Goal: Information Seeking & Learning: Learn about a topic

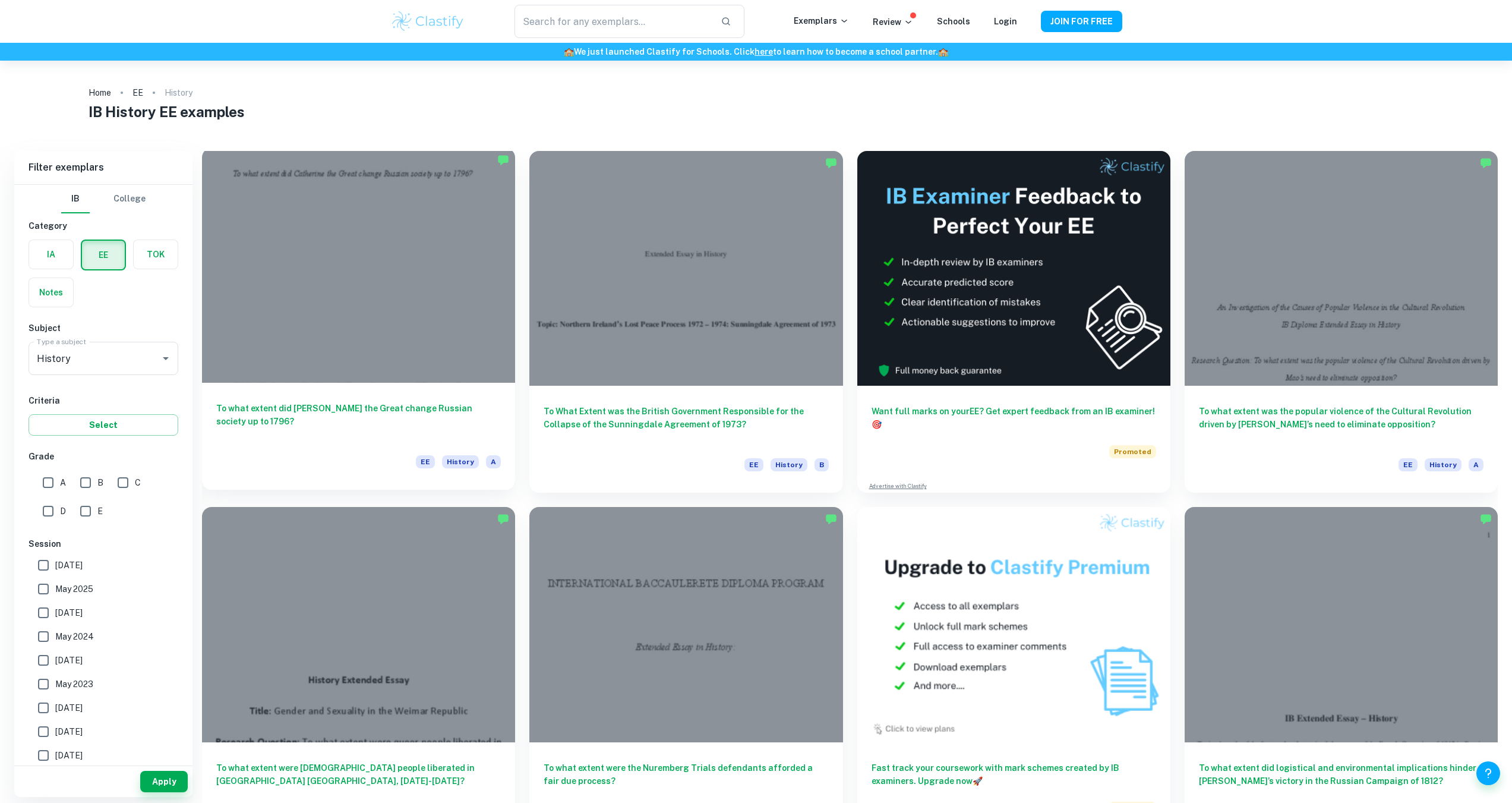
click at [340, 280] on div at bounding box center [358, 265] width 313 height 234
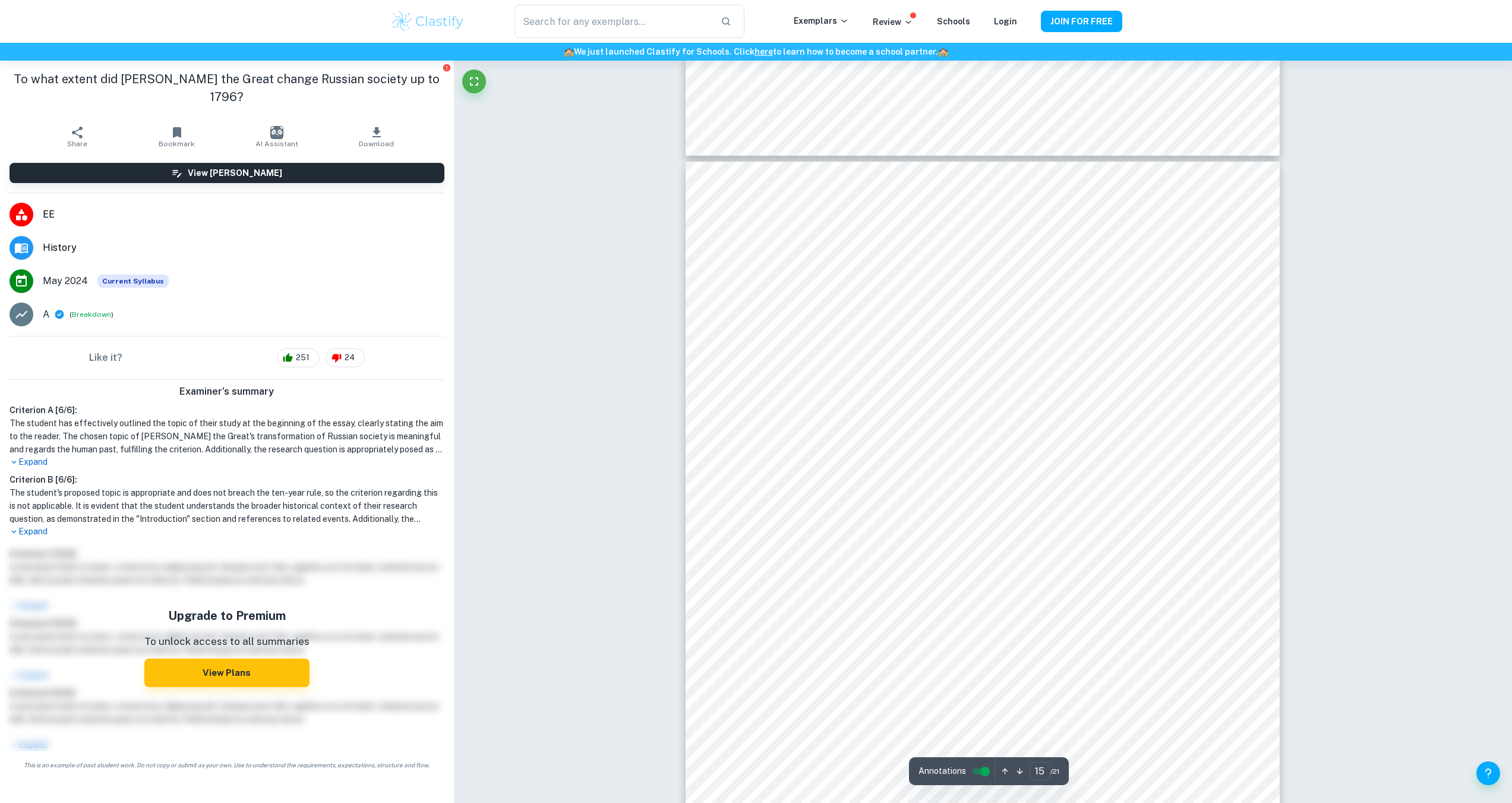
type input "16"
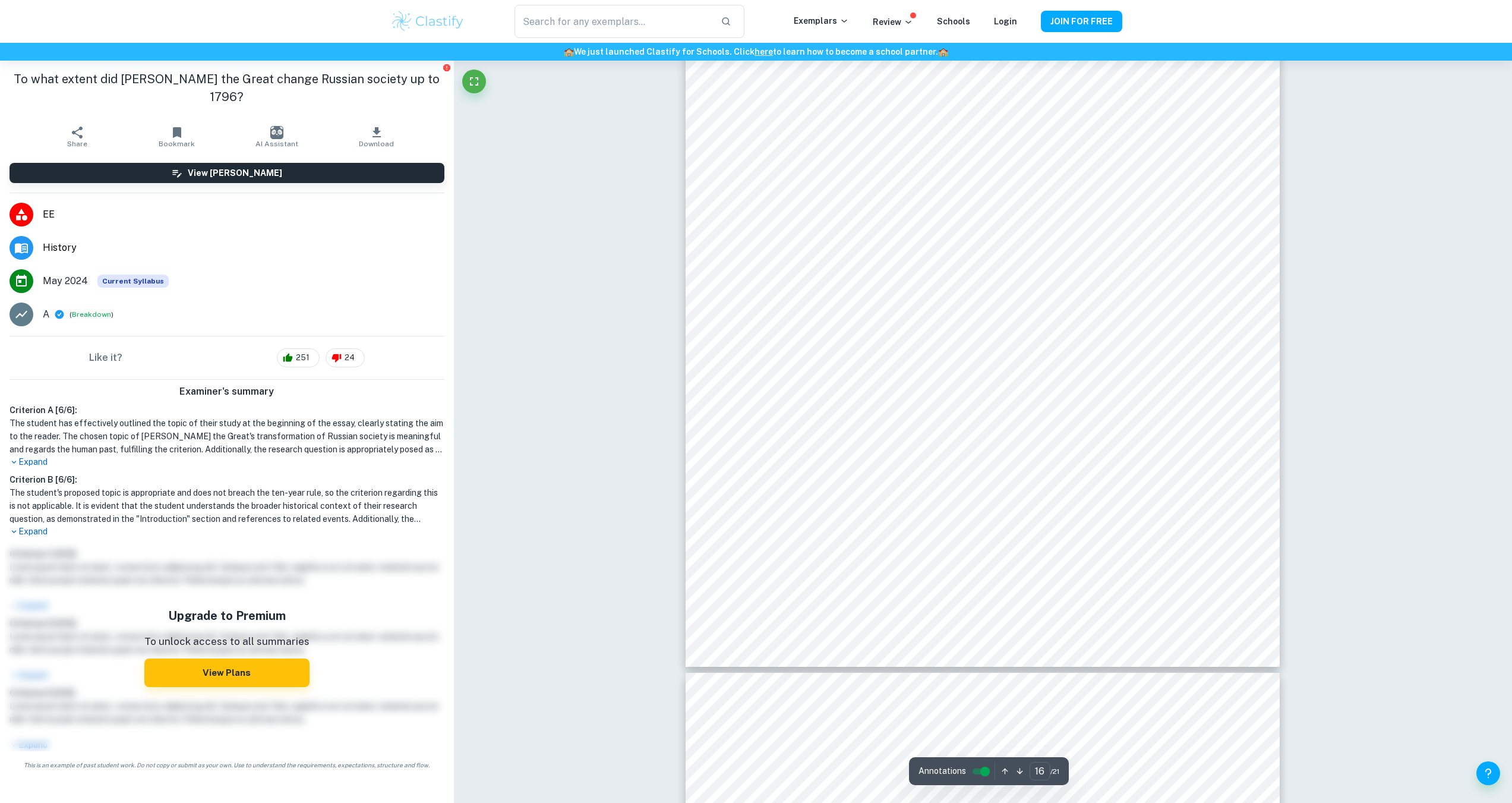
scroll to position [13523, 0]
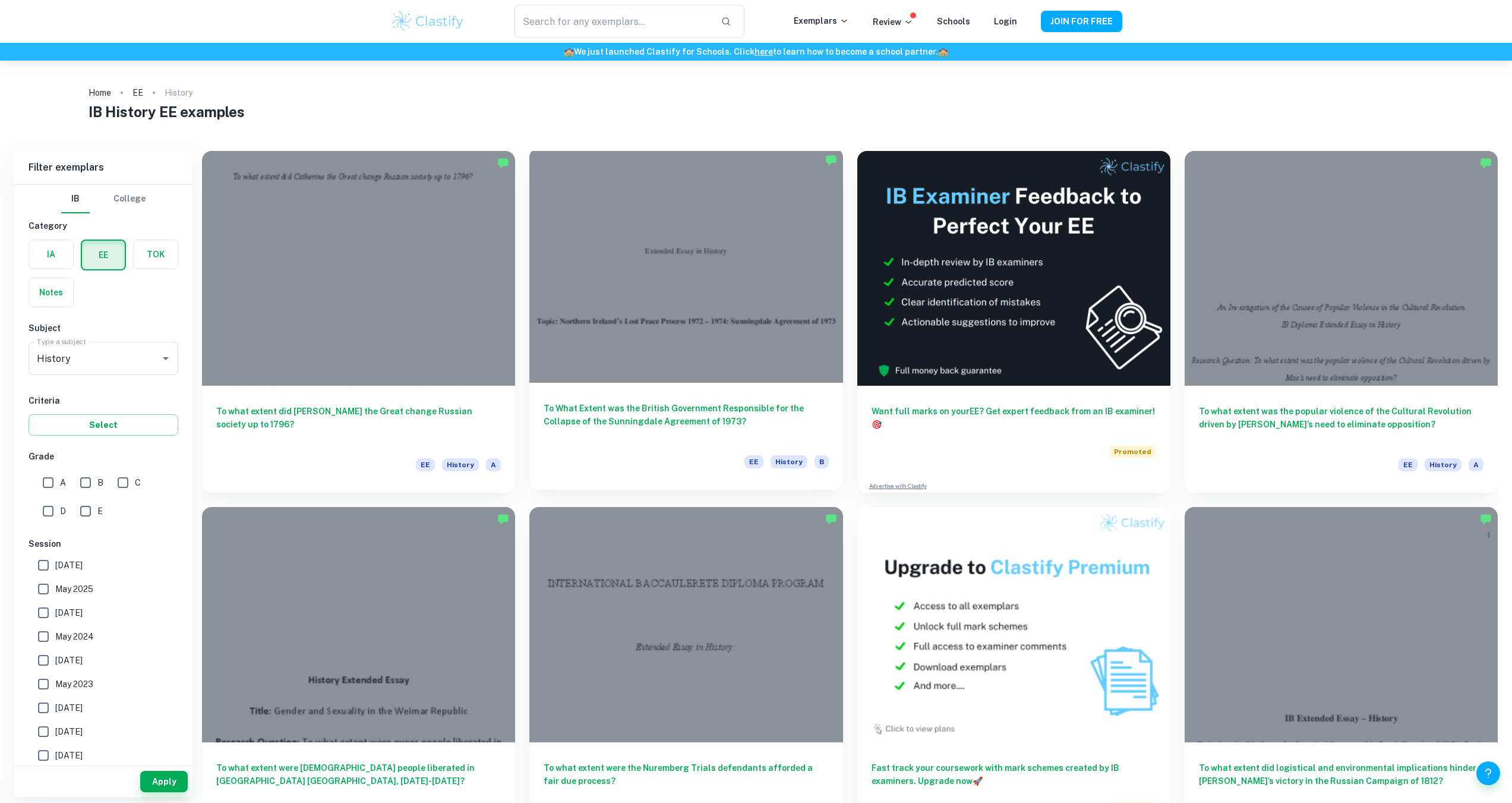
click at [699, 277] on div at bounding box center [686, 265] width 313 height 234
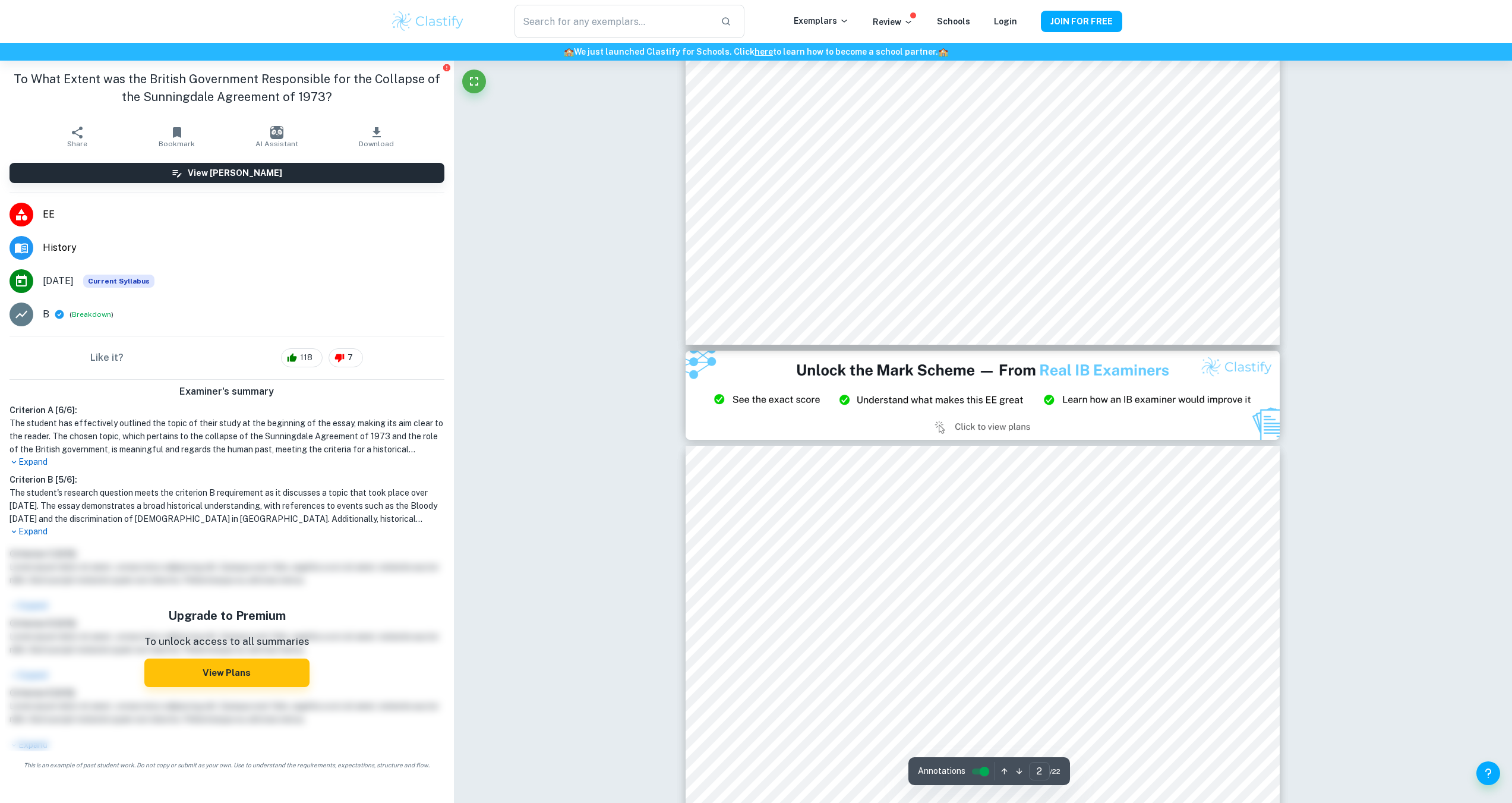
type input "3"
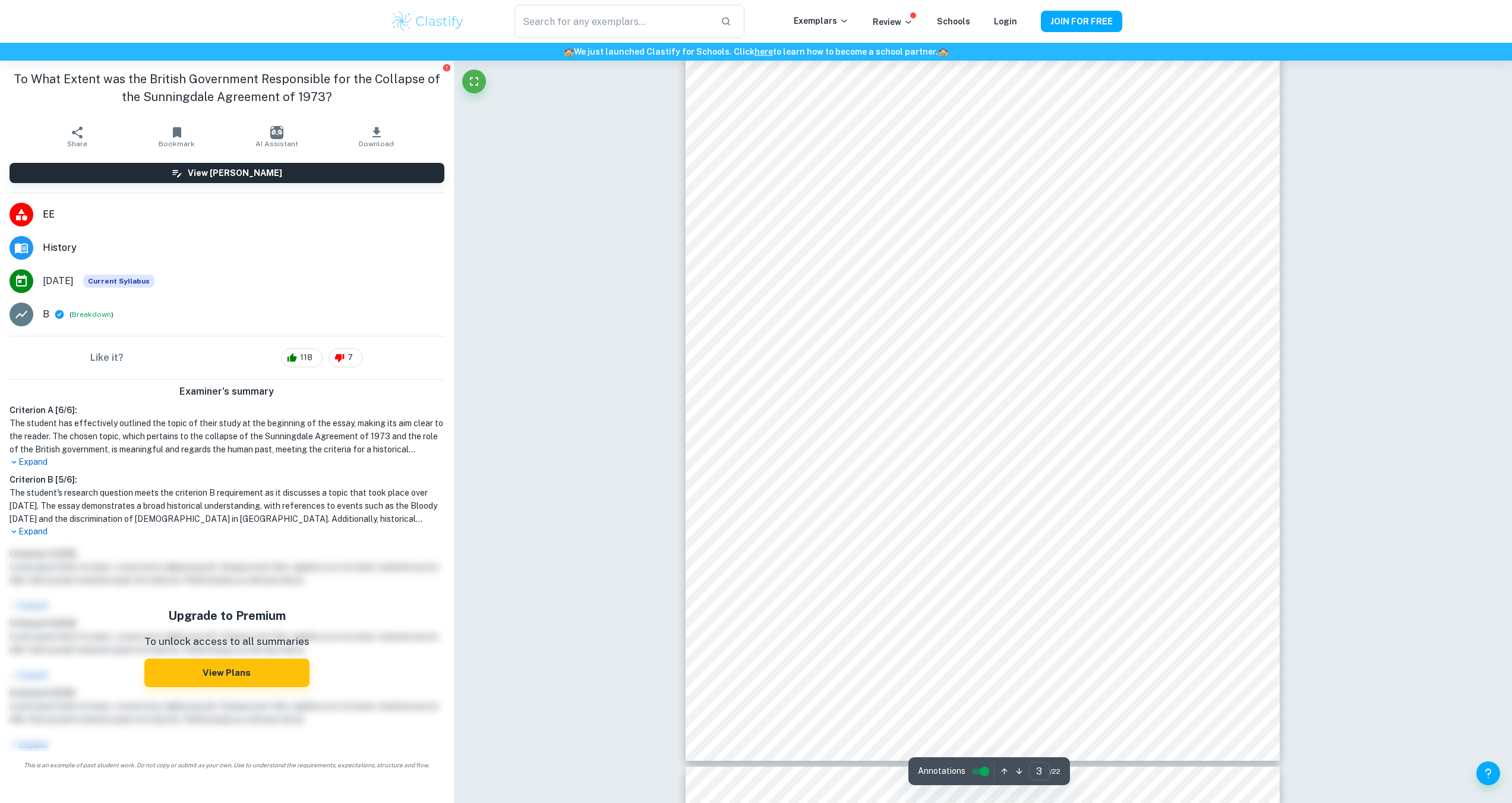
scroll to position [1961, 0]
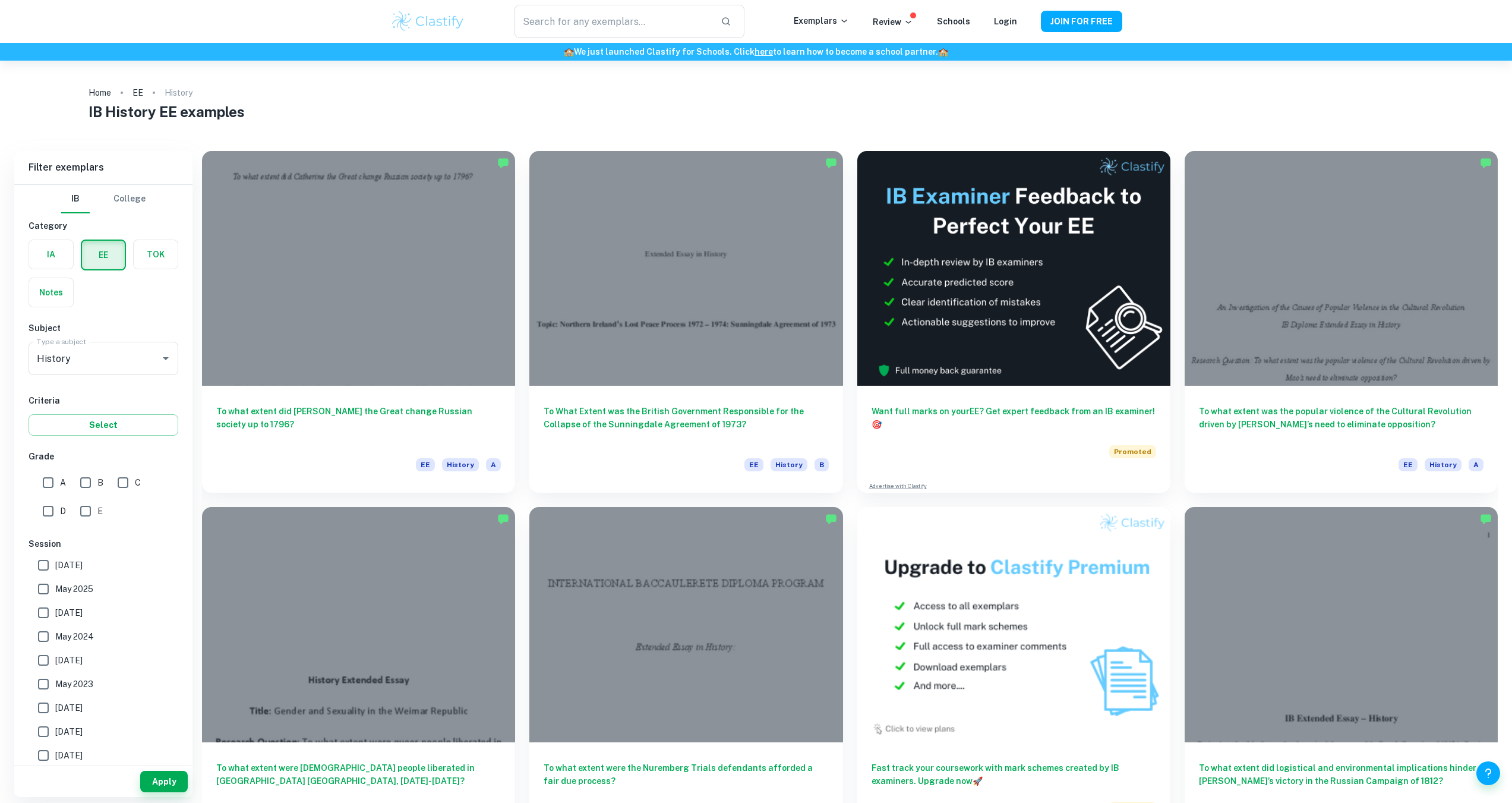
click at [1271, 89] on ol "Home EE History" at bounding box center [756, 93] width 1335 height 17
click at [1266, 182] on div at bounding box center [1340, 265] width 313 height 234
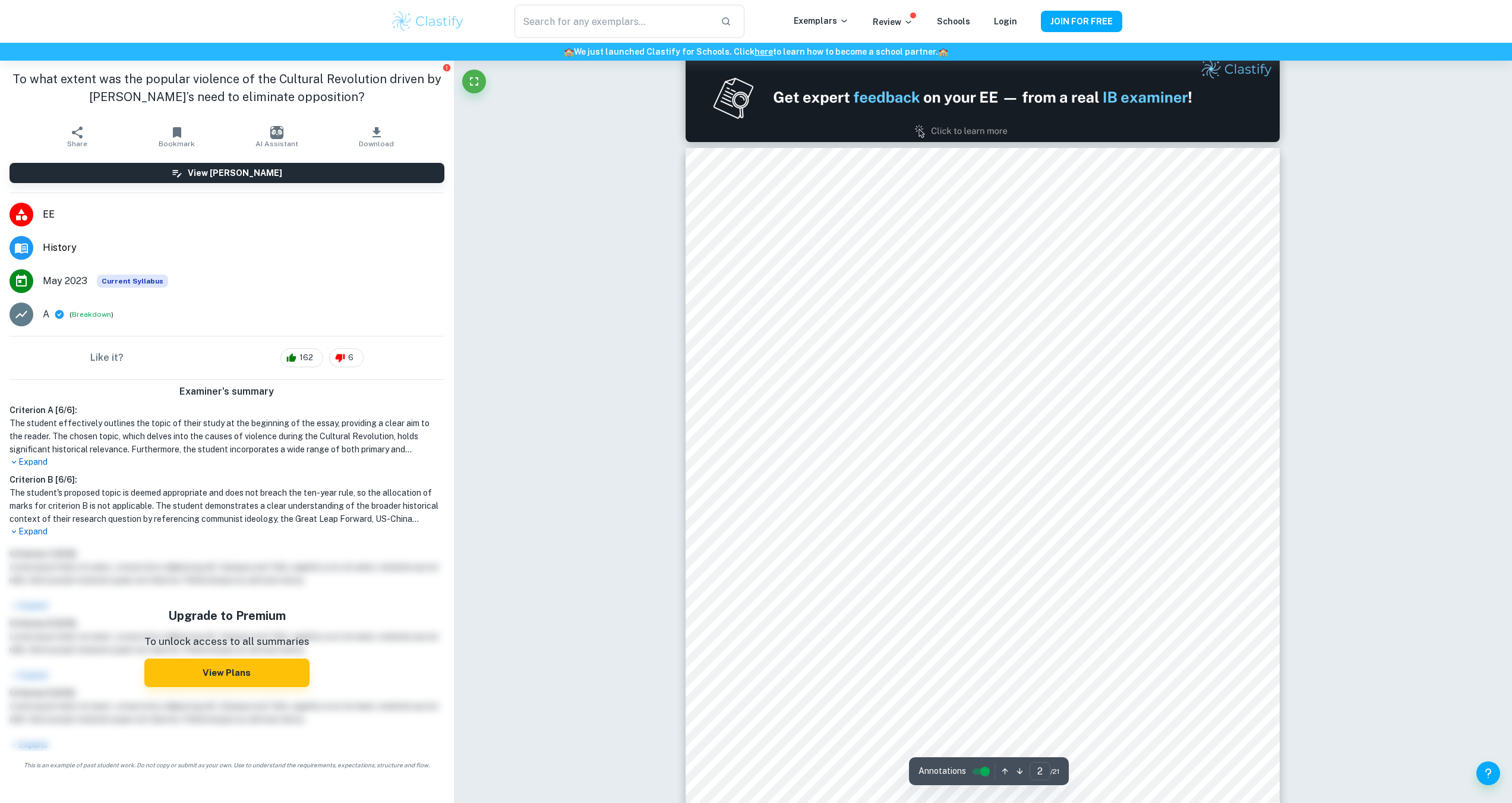
scroll to position [832, 0]
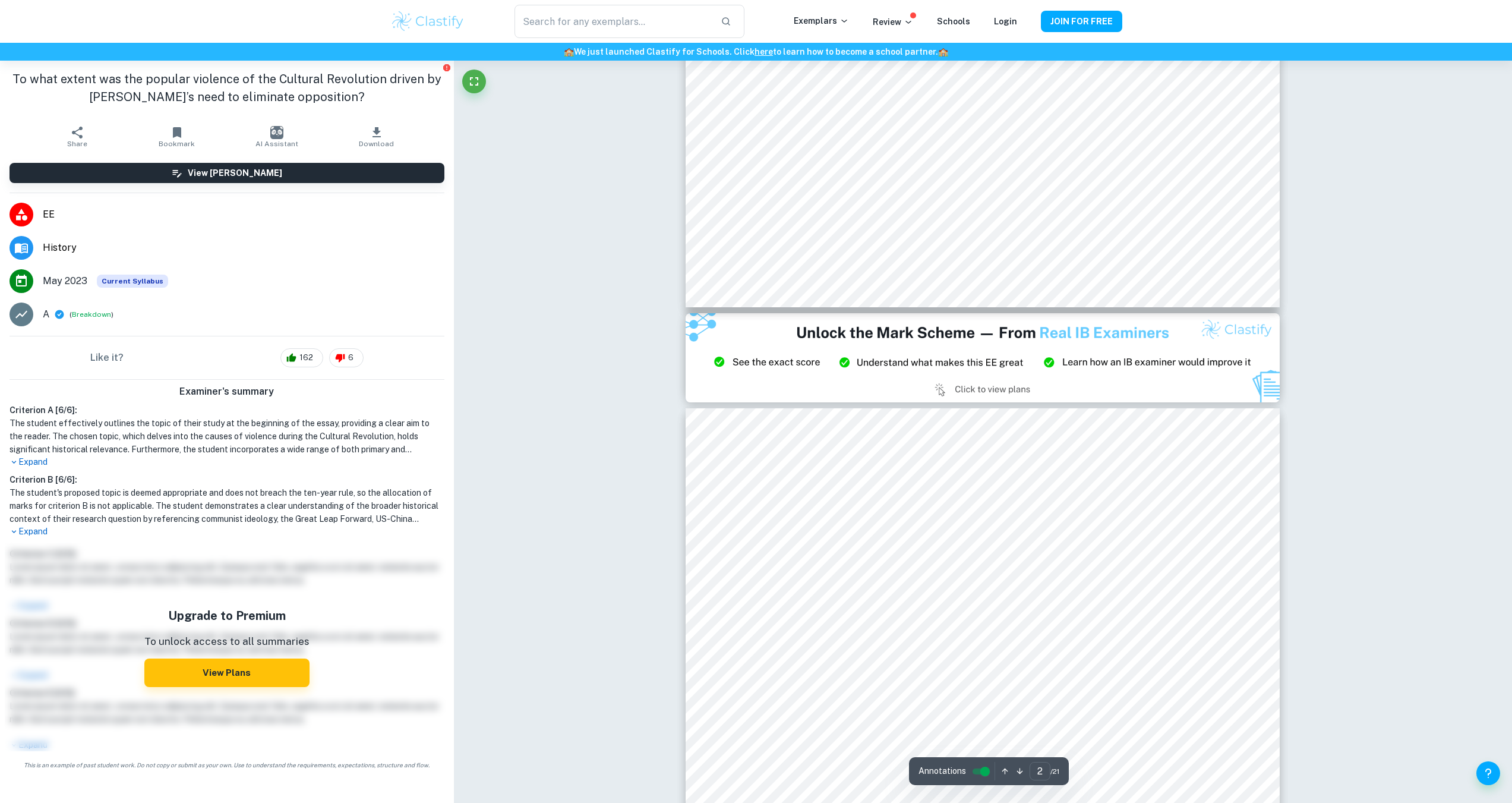
type input "3"
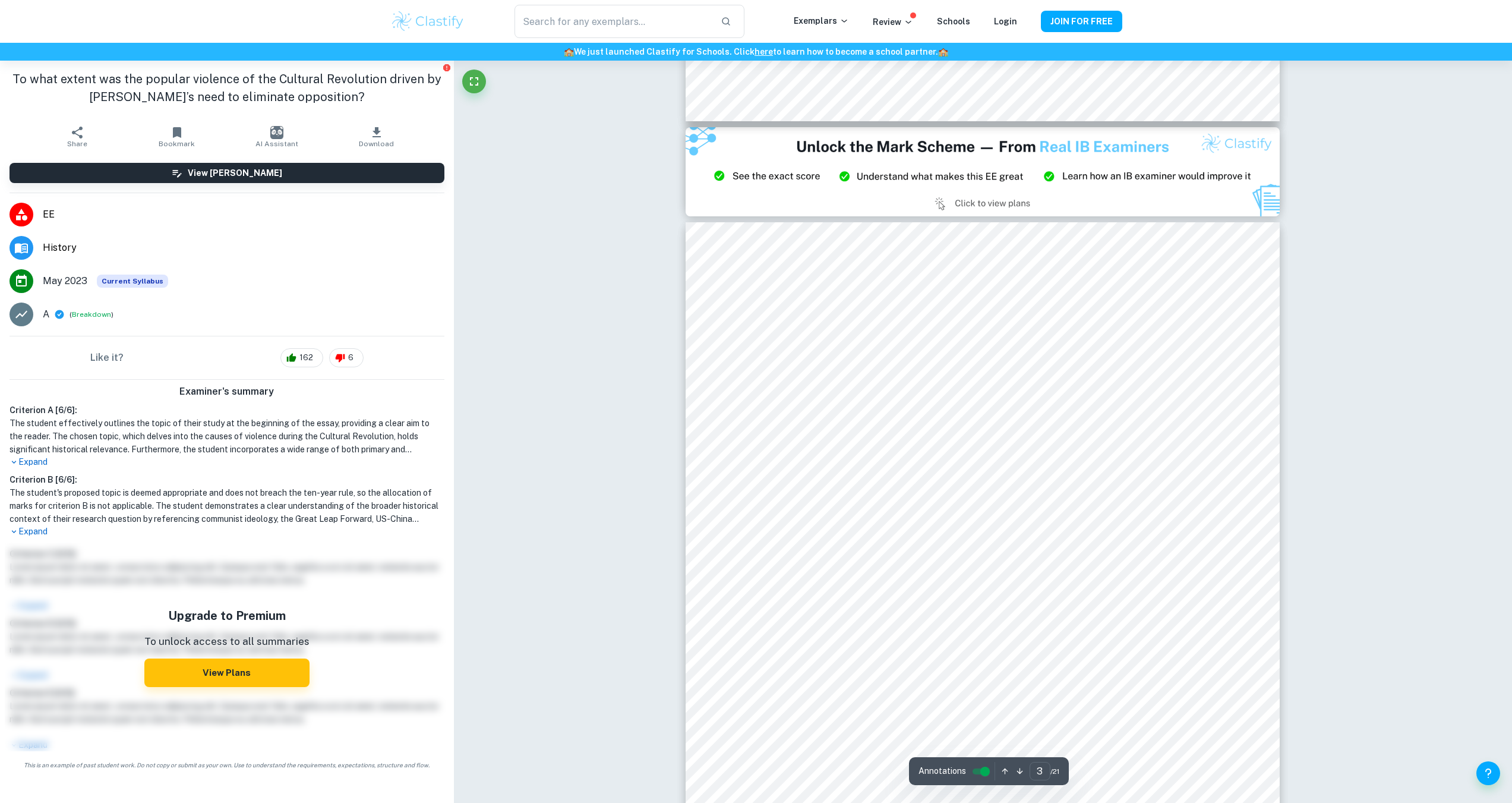
scroll to position [1723, 0]
